Goal: Task Accomplishment & Management: Use online tool/utility

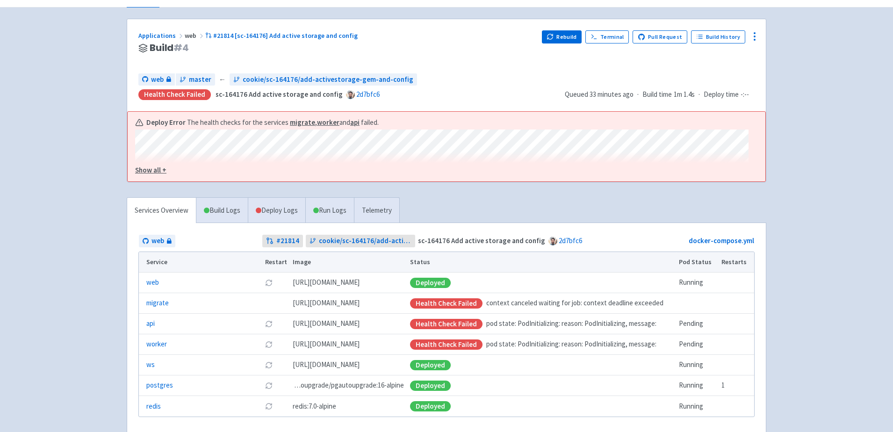
scroll to position [70, 0]
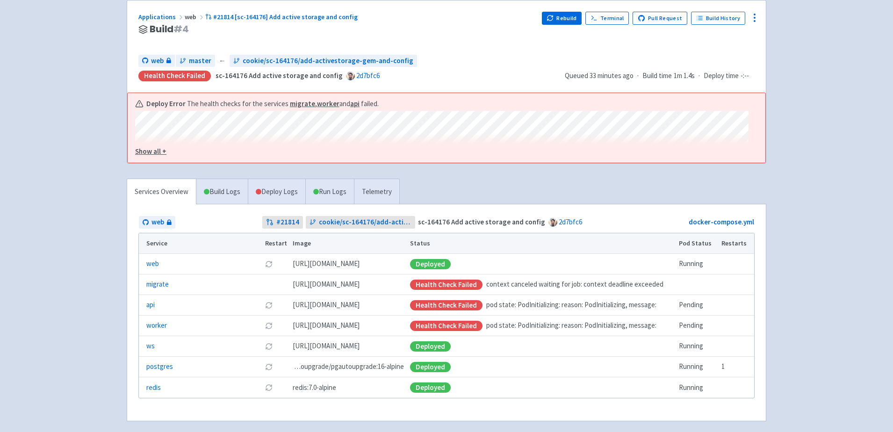
click at [157, 153] on u "Show all +" at bounding box center [150, 151] width 31 height 9
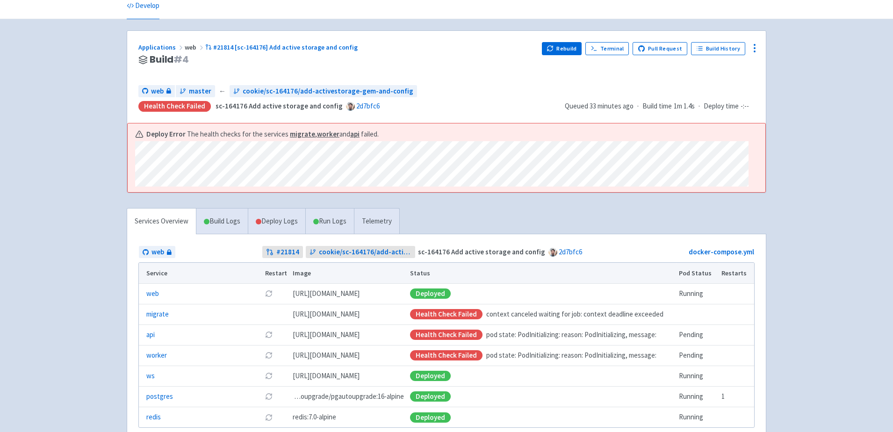
scroll to position [50, 0]
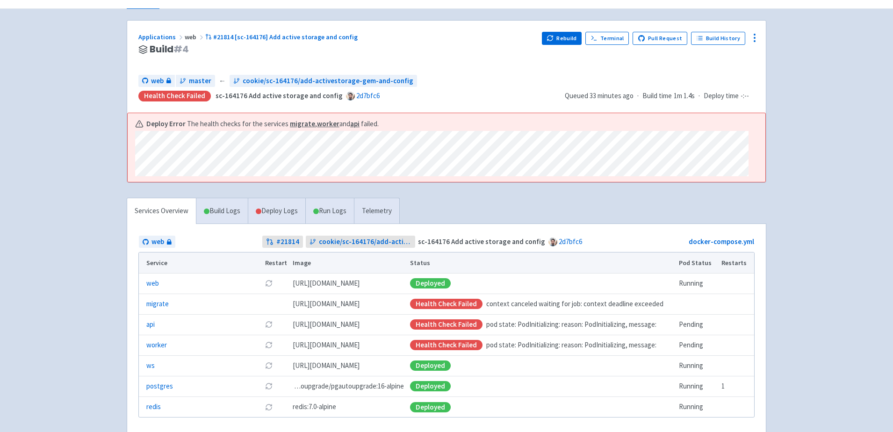
click at [280, 215] on link "Deploy Logs" at bounding box center [276, 211] width 57 height 26
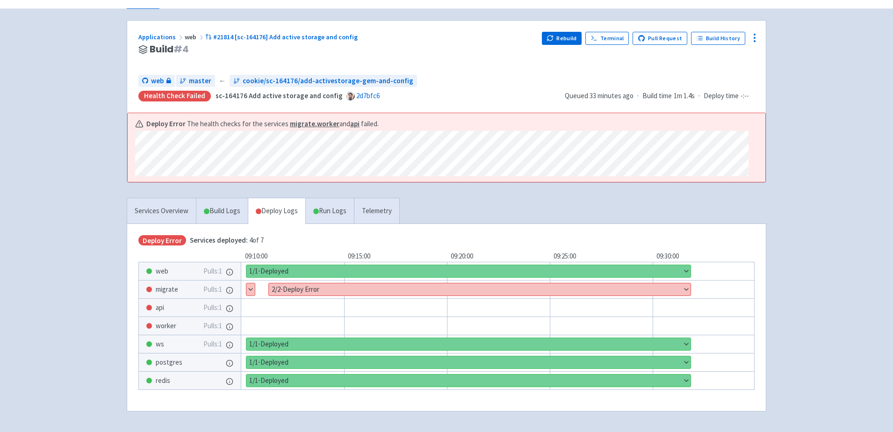
scroll to position [84, 0]
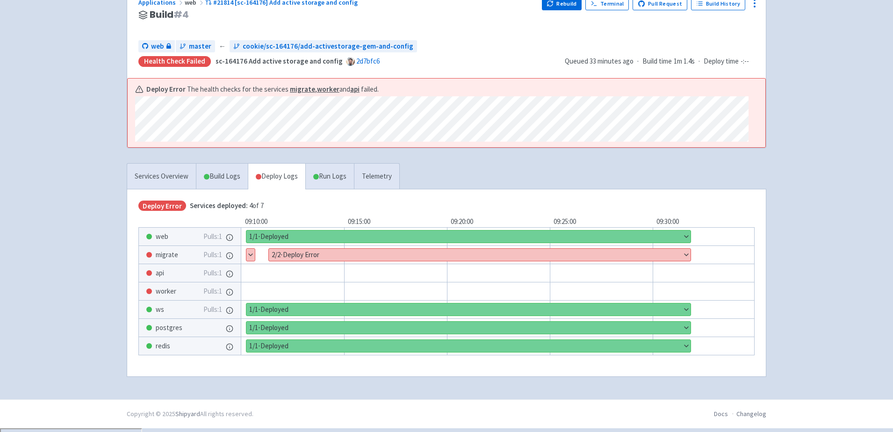
click at [687, 258] on button "Show details" at bounding box center [480, 255] width 422 height 12
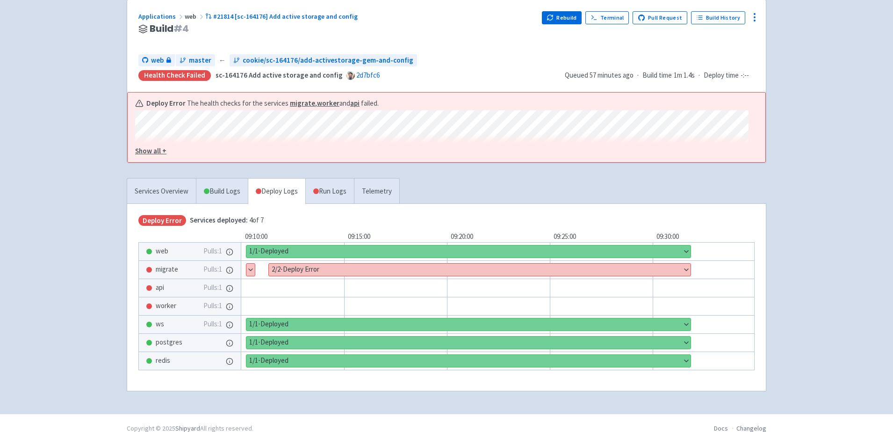
scroll to position [81, 0]
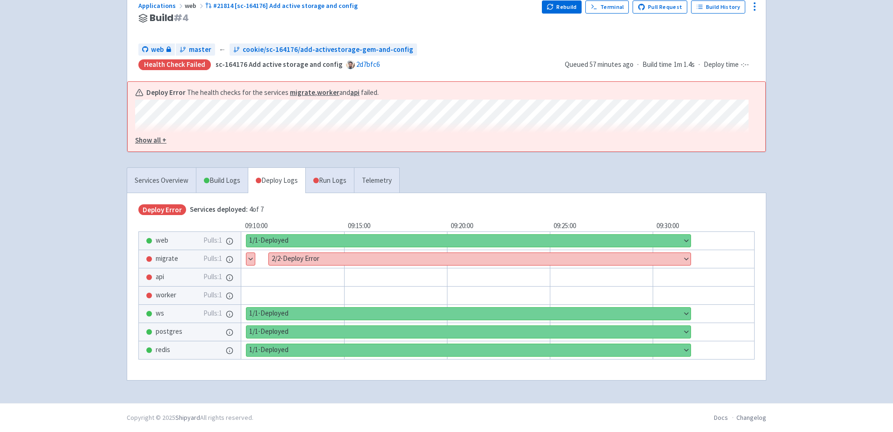
click at [156, 141] on u "Show all +" at bounding box center [150, 140] width 31 height 9
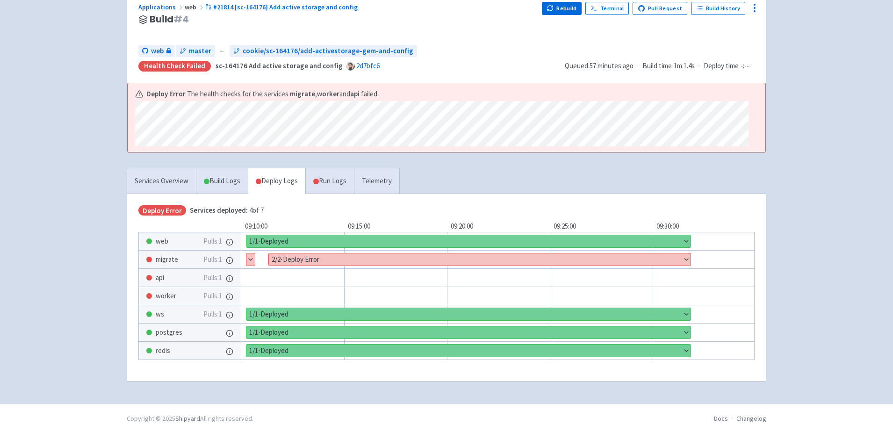
scroll to position [84, 0]
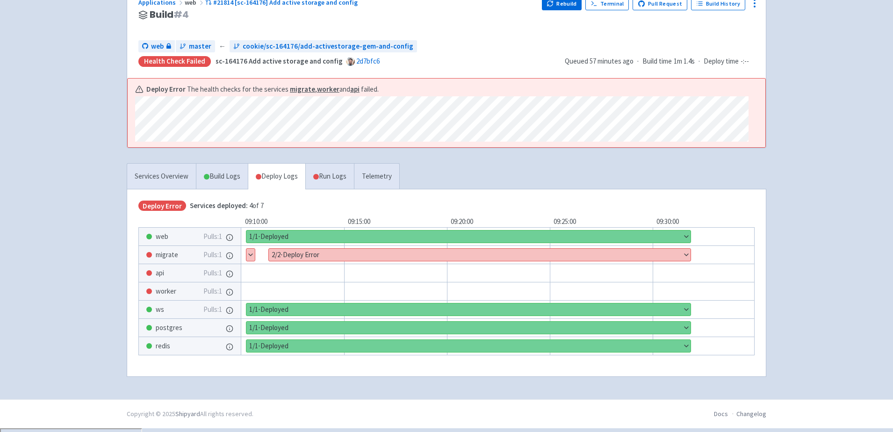
click at [685, 260] on button "Show details" at bounding box center [480, 255] width 422 height 12
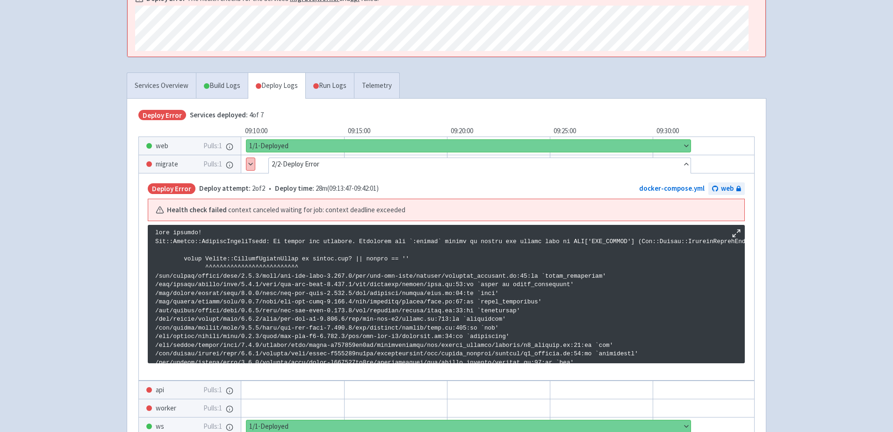
scroll to position [203, 0]
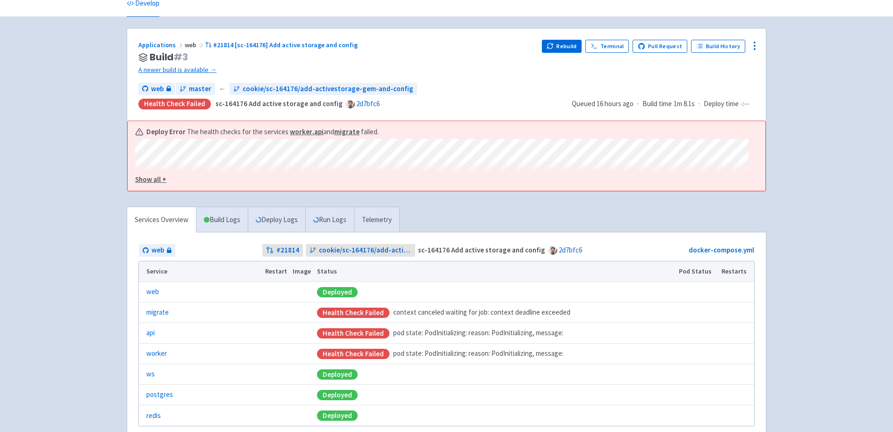
scroll to position [76, 0]
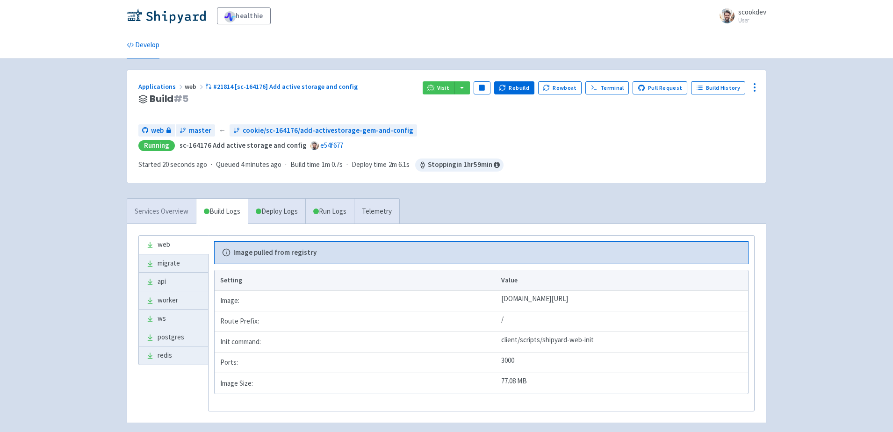
click at [167, 211] on link "Services Overview" at bounding box center [161, 212] width 69 height 26
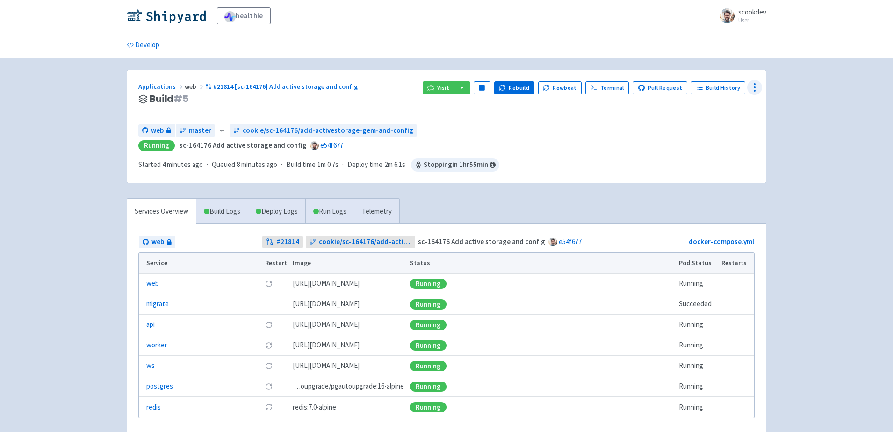
click at [754, 90] on circle at bounding box center [754, 90] width 1 height 1
click at [718, 109] on span "Configure" at bounding box center [719, 108] width 62 height 13
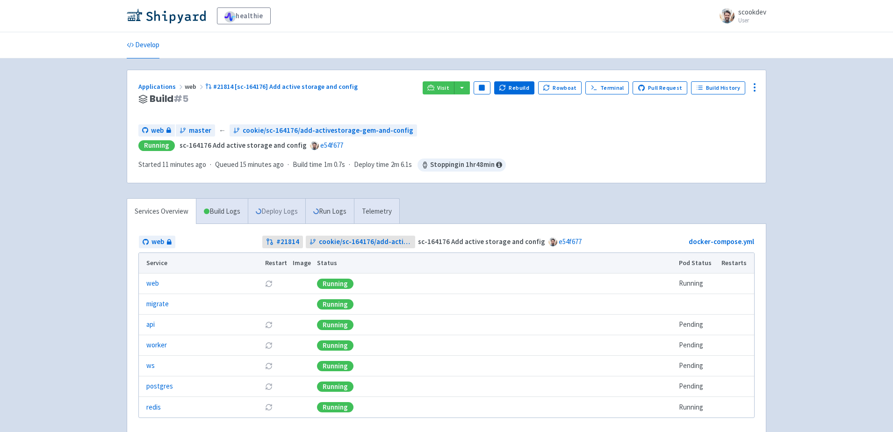
click at [280, 207] on link "Deploy Logs" at bounding box center [276, 212] width 57 height 26
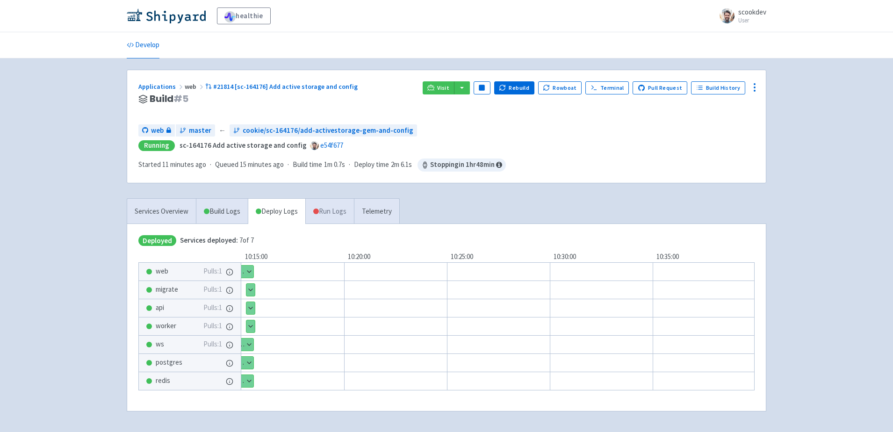
click at [337, 213] on link "Run Logs" at bounding box center [329, 212] width 49 height 26
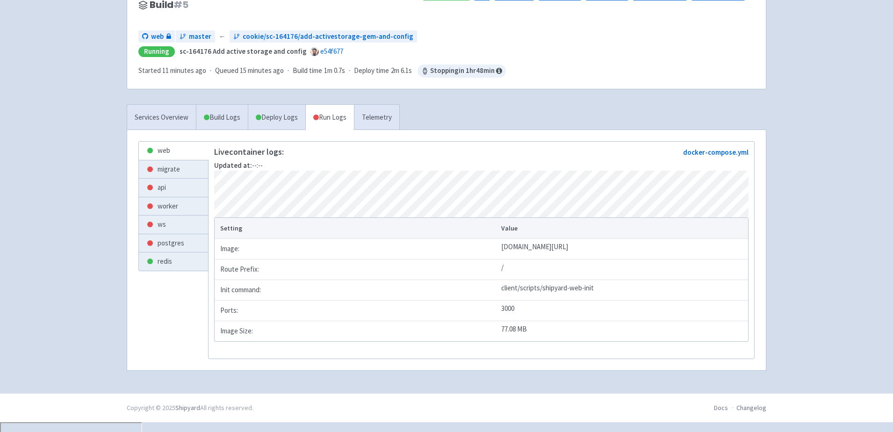
scroll to position [95, 0]
click at [167, 188] on link "api" at bounding box center [173, 186] width 69 height 18
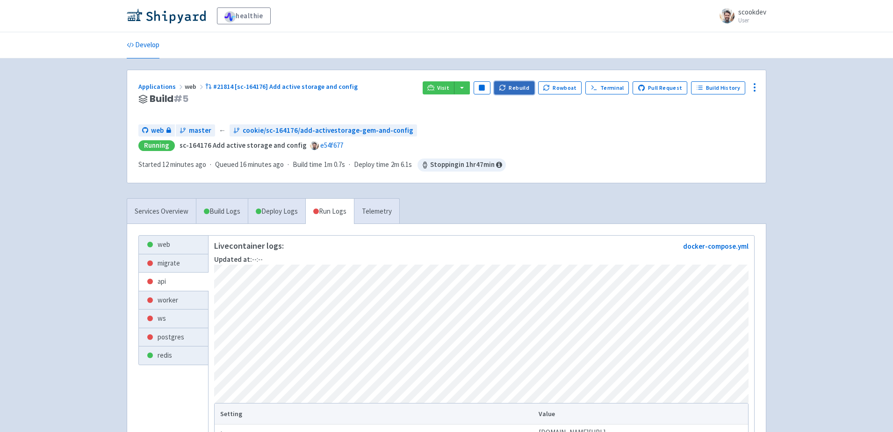
click at [515, 86] on button "Rebuild" at bounding box center [514, 87] width 40 height 13
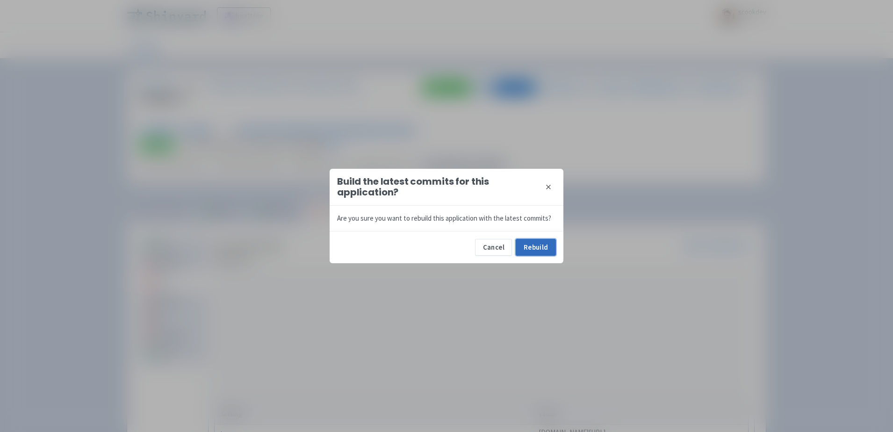
click at [529, 251] on button "Rebuild" at bounding box center [536, 247] width 40 height 17
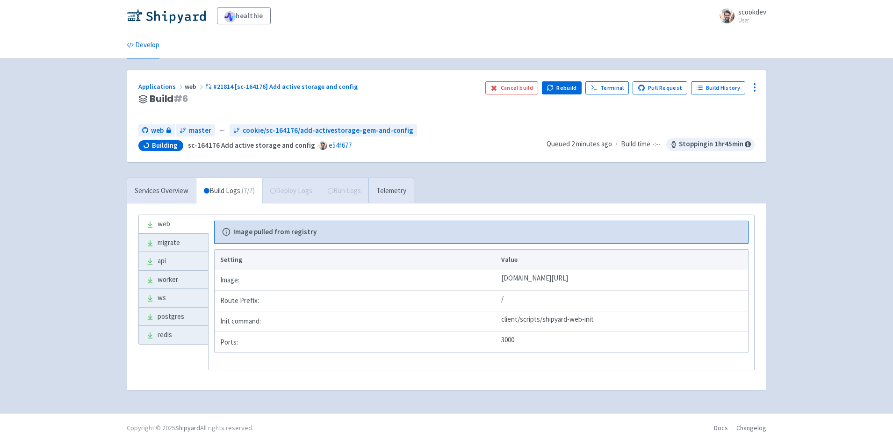
click at [56, 114] on div "healthie scookdev User Profile Sign out Develop" at bounding box center [446, 206] width 893 height 413
click at [158, 262] on link "api" at bounding box center [173, 261] width 69 height 18
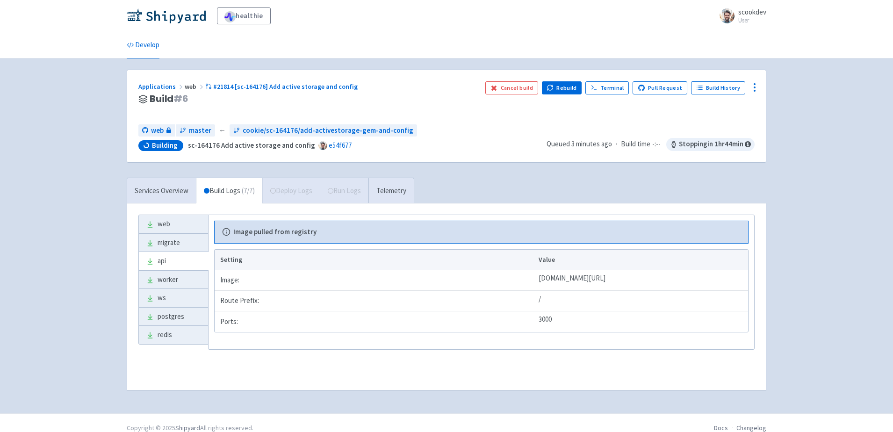
click at [226, 191] on link "Build Logs ( 7 / 7 )" at bounding box center [229, 191] width 66 height 26
click at [165, 221] on link "web" at bounding box center [173, 224] width 69 height 18
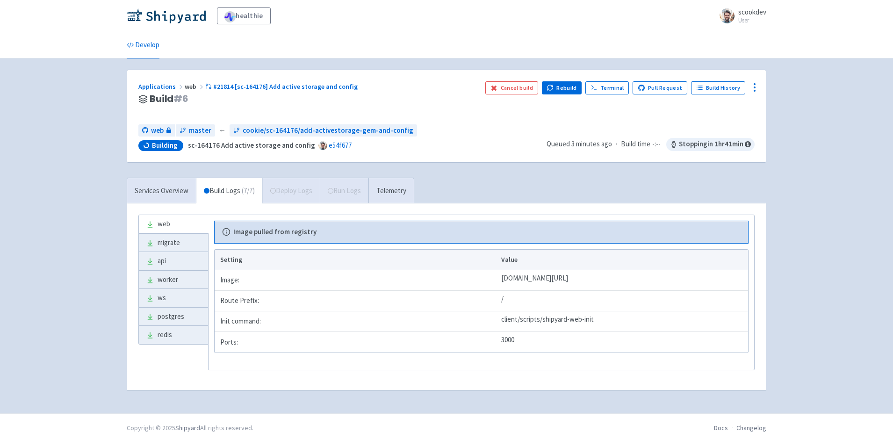
click at [62, 139] on div "healthie scookdev User Profile Sign out Develop" at bounding box center [446, 206] width 893 height 413
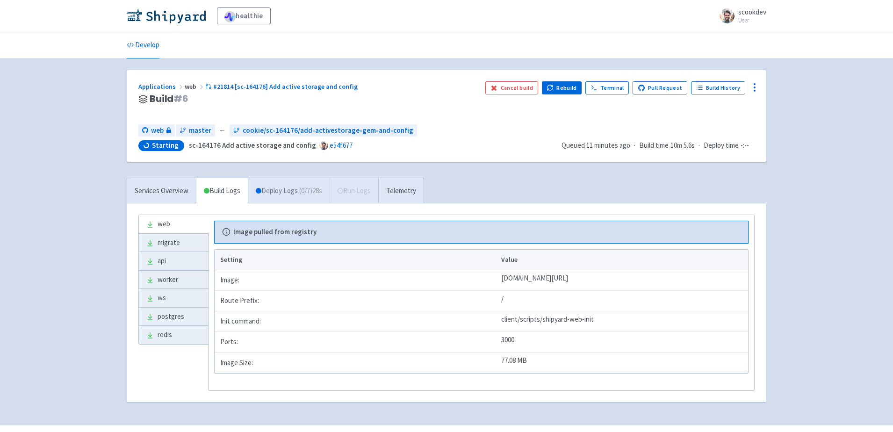
click at [266, 193] on link "Deploy Logs ( 0 / 7 ) 28s" at bounding box center [289, 191] width 82 height 26
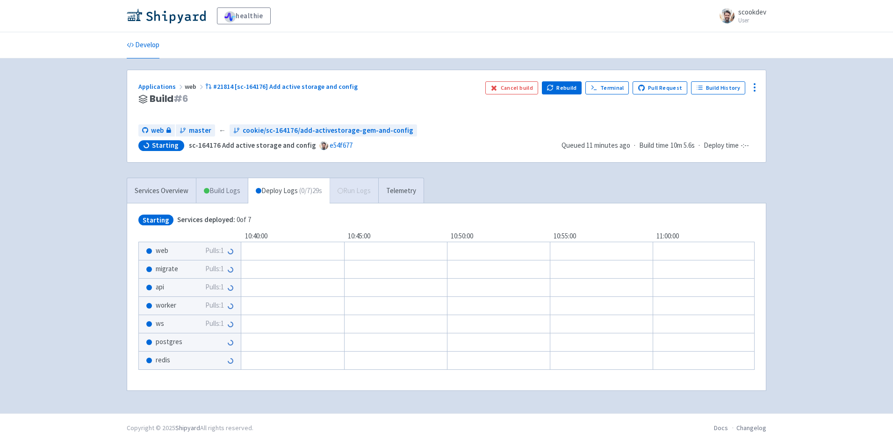
click at [223, 189] on link "Build Logs" at bounding box center [221, 191] width 51 height 26
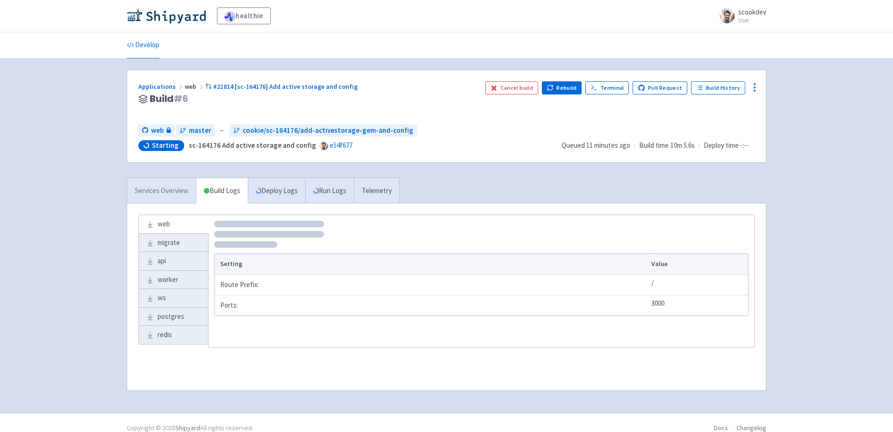
click at [157, 195] on link "Services Overview" at bounding box center [161, 191] width 69 height 26
